Goal: Information Seeking & Learning: Understand process/instructions

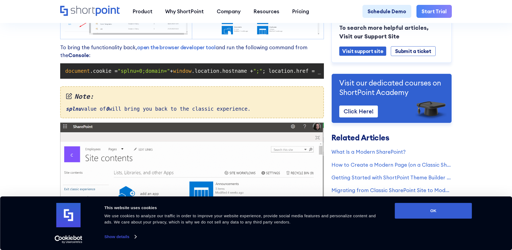
scroll to position [405, 0]
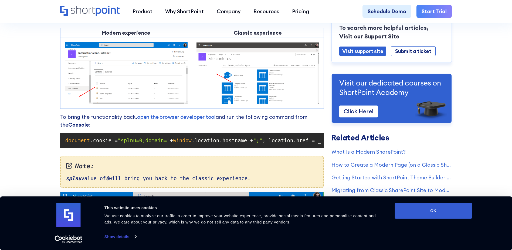
click at [246, 143] on span ".location.hostname +" at bounding box center [223, 140] width 62 height 6
click at [255, 142] on span "";"" at bounding box center [257, 140] width 9 height 6
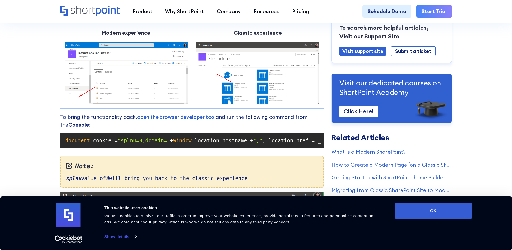
click at [263, 143] on span "; location.href = _spPageContextInfo.webServerRelativeUrl +" at bounding box center [354, 140] width 182 height 6
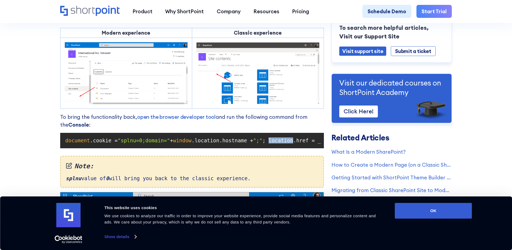
click at [263, 143] on span "; location.href = _spPageContextInfo.webServerRelativeUrl +" at bounding box center [354, 140] width 182 height 6
click at [213, 143] on span ".location.hostname +" at bounding box center [223, 140] width 62 height 6
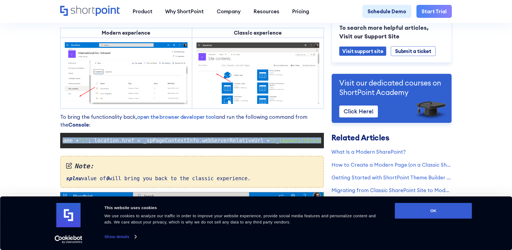
scroll to position [0, 190]
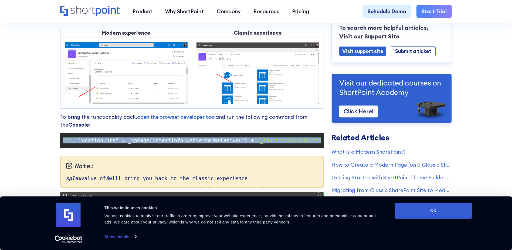
drag, startPoint x: 64, startPoint y: 144, endPoint x: 332, endPoint y: 152, distance: 267.8
click at [332, 152] on div "Cannot See Exit Classic Experience or Return to Classic SharePoint Links? Modif…" at bounding box center [256, 30] width 392 height 768
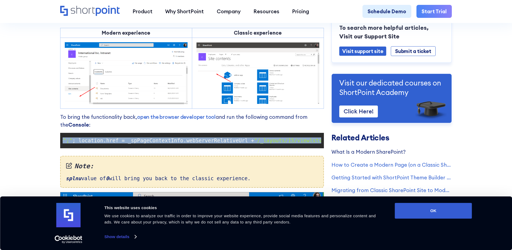
copy code "document .cookie = "splnu=0;domain=" + window .location.hostname + ";" ; locati…"
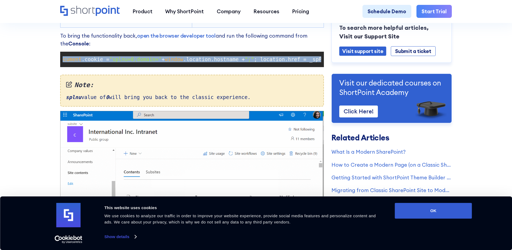
scroll to position [0, 0]
click at [137, 62] on span ""splnu=0;domain="" at bounding box center [144, 59] width 52 height 6
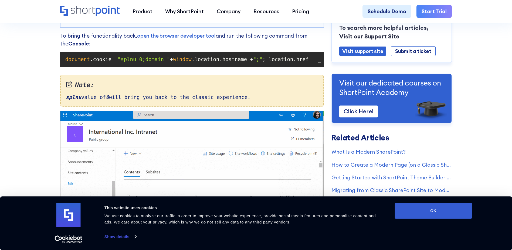
click at [222, 62] on span ".location.hostname +" at bounding box center [223, 59] width 62 height 6
click at [63, 63] on code "document .cookie = "splnu=0;domain=" + window .location.hostname + ";" ; locati…" at bounding box center [192, 59] width 259 height 10
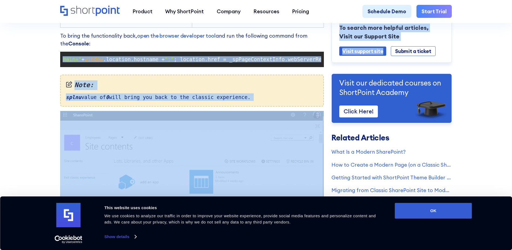
scroll to position [0, 190]
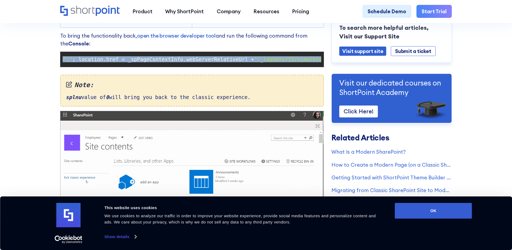
drag, startPoint x: 65, startPoint y: 62, endPoint x: 324, endPoint y: 64, distance: 259.1
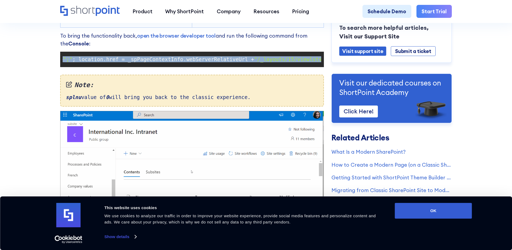
click at [324, 64] on pre "document .cookie = "splnu=0;domain=" + window .location.hostname + ";" ; locati…" at bounding box center [192, 59] width 264 height 15
copy code "document .cookie = "splnu=0;domain=" + window .location.hostname + ";" ; locati…"
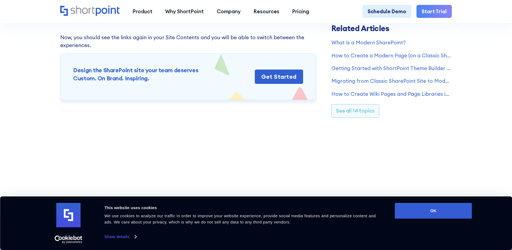
scroll to position [702, 0]
